Goal: Task Accomplishment & Management: Complete application form

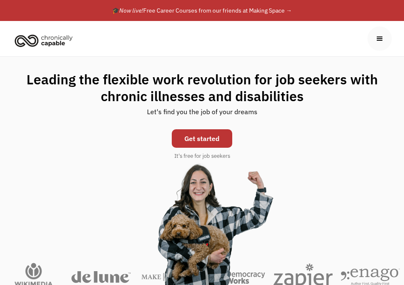
click at [185, 131] on link "Get started" at bounding box center [202, 138] width 61 height 18
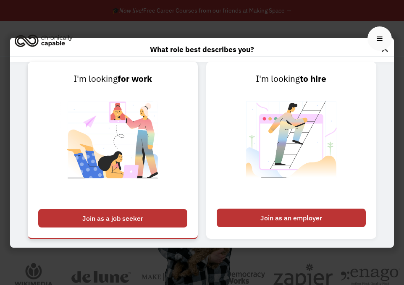
click at [142, 211] on div "Join as a job seeker" at bounding box center [112, 218] width 149 height 18
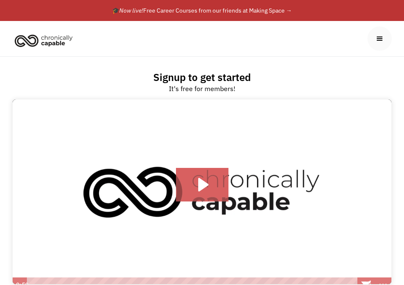
click at [64, 37] on img "home" at bounding box center [43, 40] width 63 height 18
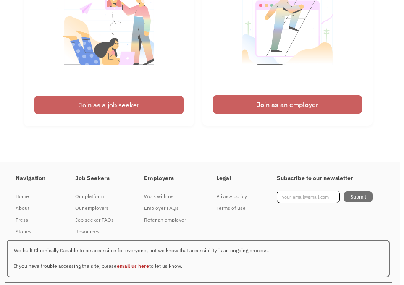
scroll to position [2063, 4]
